Goal: Transaction & Acquisition: Subscribe to service/newsletter

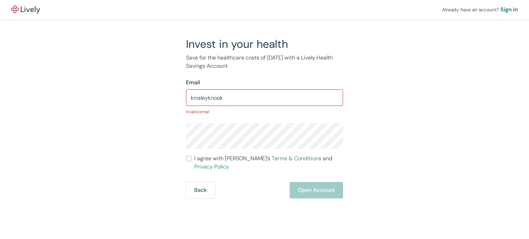
click at [318, 185] on div "Already have an account? Sign in Invest in your health Save for the healthcare …" at bounding box center [264, 119] width 529 height 239
click at [227, 99] on input "knisleyknook" at bounding box center [264, 98] width 157 height 14
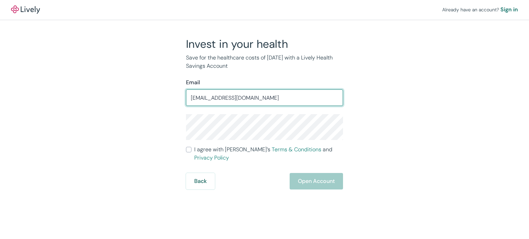
type input "[EMAIL_ADDRESS][DOMAIN_NAME]"
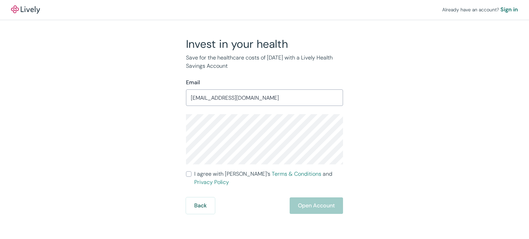
click at [190, 173] on input "I agree with Lively’s Terms & Conditions and Privacy Policy" at bounding box center [189, 174] width 6 height 6
checkbox input "true"
click at [320, 198] on button "Open Account" at bounding box center [316, 206] width 53 height 17
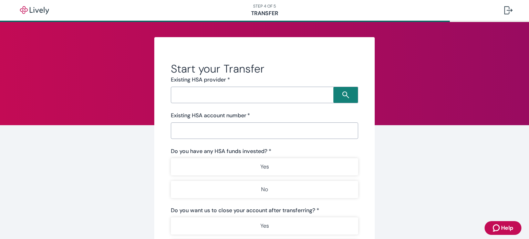
click at [183, 99] on input "Search input" at bounding box center [253, 95] width 160 height 10
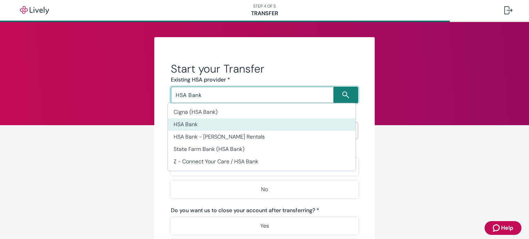
click at [188, 128] on li "HSA Bank" at bounding box center [261, 124] width 187 height 12
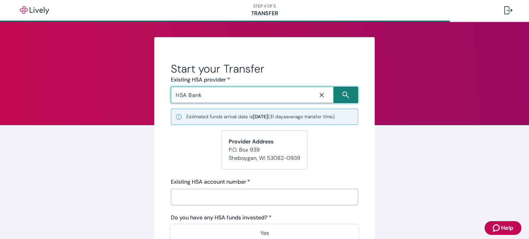
type input "HSA Bank"
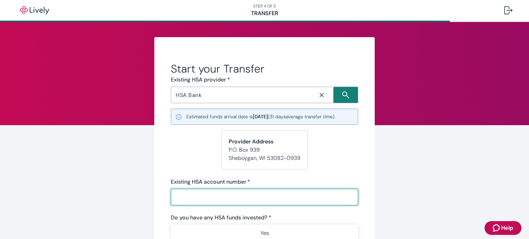
click at [179, 192] on input "Existing HSA account number   *" at bounding box center [264, 197] width 187 height 14
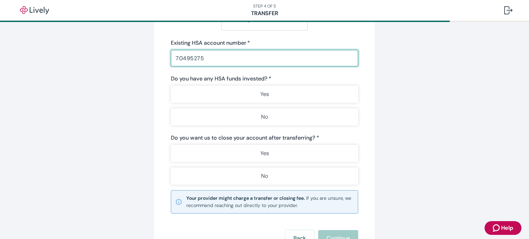
scroll to position [139, 0]
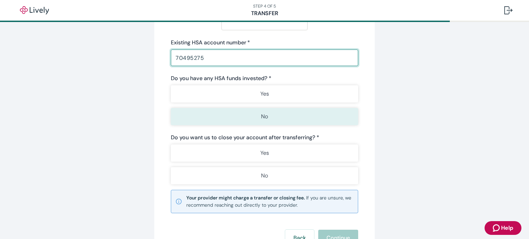
type input "70495275"
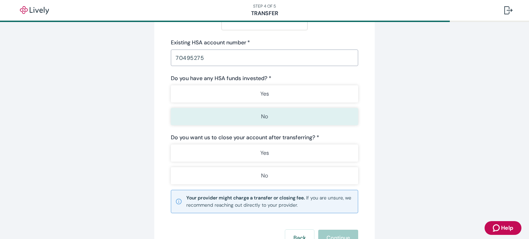
click at [261, 115] on p "No" at bounding box center [264, 117] width 7 height 8
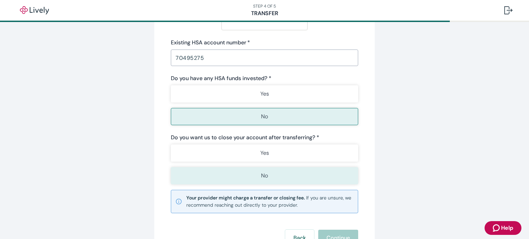
click at [261, 175] on p "No" at bounding box center [264, 176] width 7 height 8
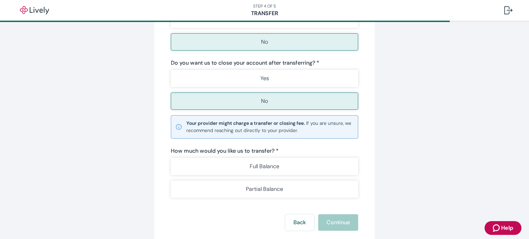
scroll to position [213, 0]
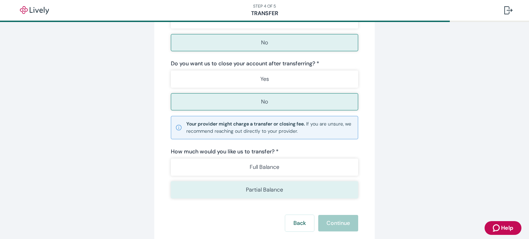
click at [263, 190] on p "Partial Balance" at bounding box center [264, 190] width 37 height 8
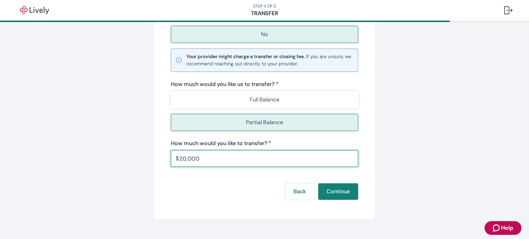
scroll to position [293, 0]
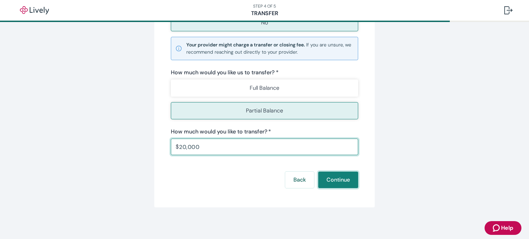
type input "20,000.00"
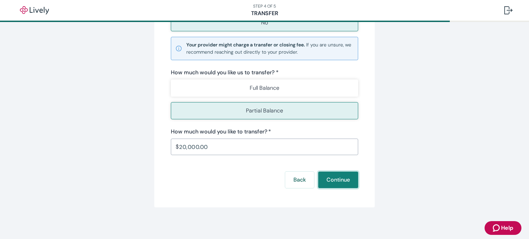
click at [330, 180] on button "Continue" at bounding box center [338, 180] width 40 height 17
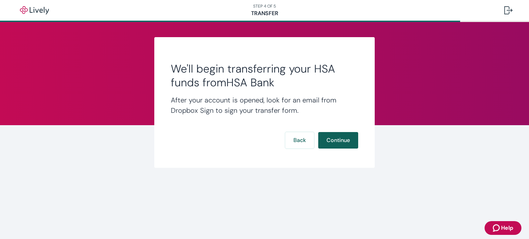
click at [336, 138] on button "Continue" at bounding box center [338, 140] width 40 height 17
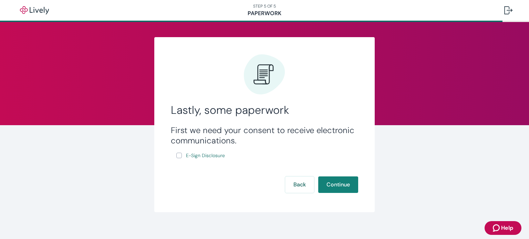
click at [178, 154] on input "E-Sign Disclosure" at bounding box center [179, 156] width 6 height 6
checkbox input "true"
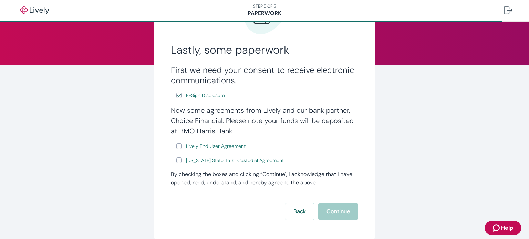
scroll to position [64, 0]
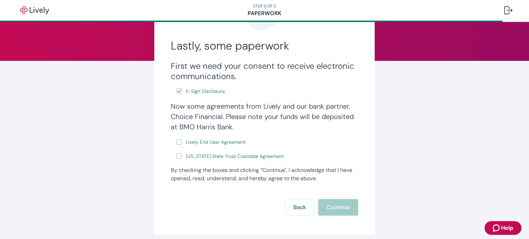
click at [176, 142] on input "Lively End User Agreement" at bounding box center [179, 142] width 6 height 6
checkbox input "true"
click at [177, 156] on input "Wyoming State Trust Custodial Agreement" at bounding box center [179, 157] width 6 height 6
checkbox input "true"
click at [332, 208] on button "Continue" at bounding box center [338, 207] width 40 height 17
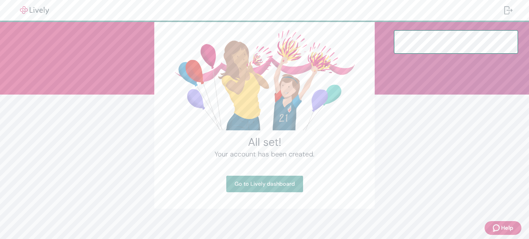
scroll to position [33, 0]
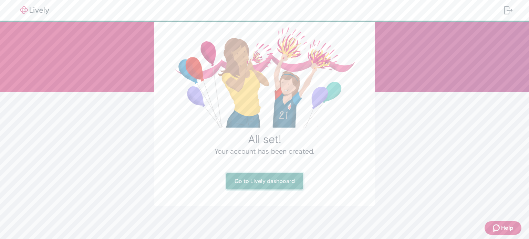
click at [256, 183] on link "Go to Lively dashboard" at bounding box center [264, 181] width 77 height 17
